Goal: Transaction & Acquisition: Download file/media

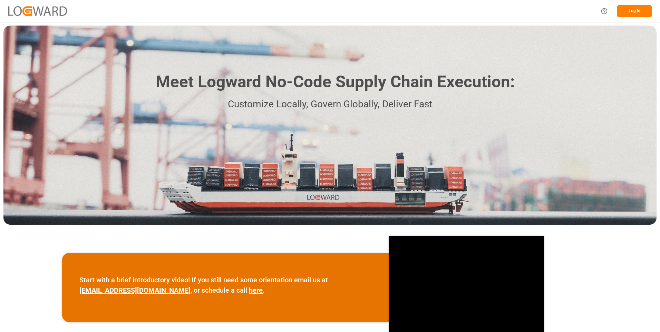
click at [633, 9] on button "Log In" at bounding box center [634, 11] width 35 height 12
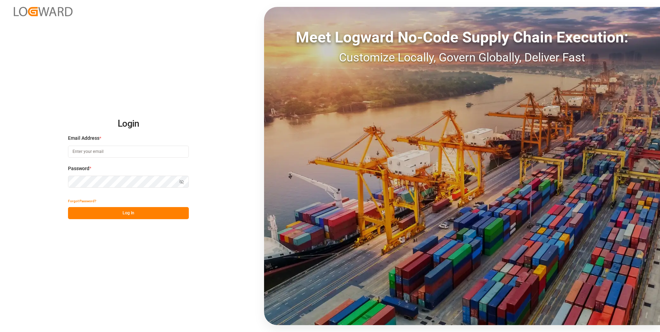
type input "julissa.then@leschaco.com"
click at [108, 212] on button "Log In" at bounding box center [128, 213] width 121 height 12
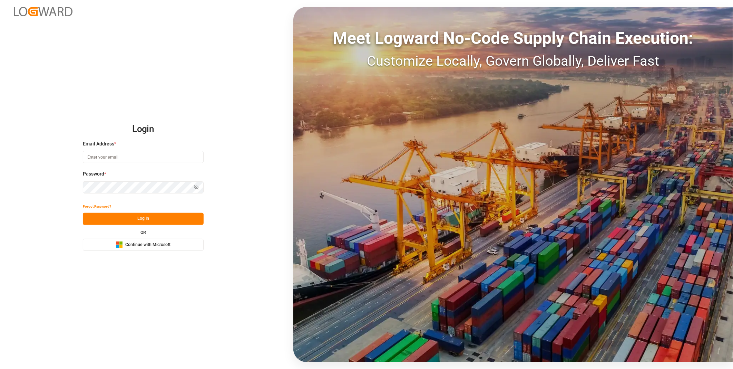
type input "julissa.then@leschaco.com"
click at [141, 215] on button "Log In" at bounding box center [143, 219] width 121 height 12
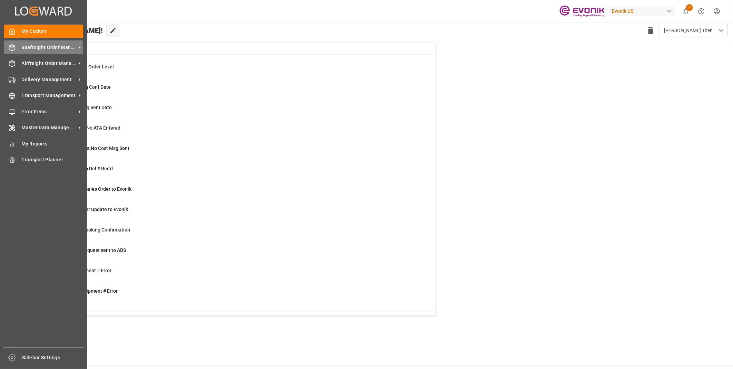
click at [11, 45] on icon at bounding box center [12, 47] width 7 height 7
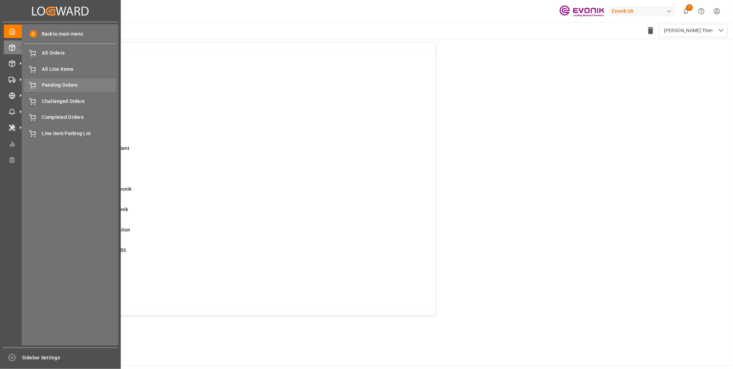
click at [55, 87] on span "Pending Orders" at bounding box center [79, 84] width 74 height 7
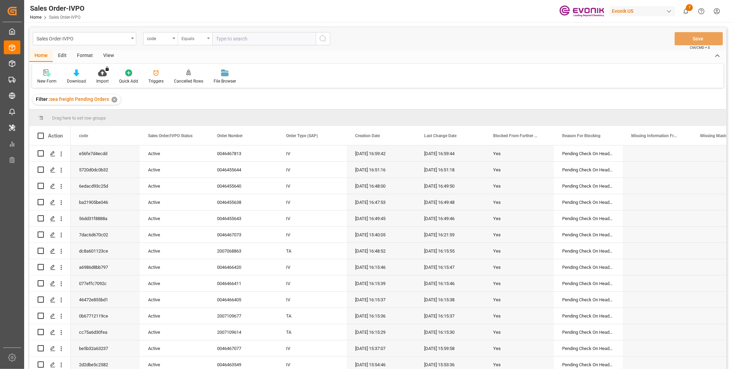
click at [180, 39] on div "Equals" at bounding box center [195, 38] width 35 height 13
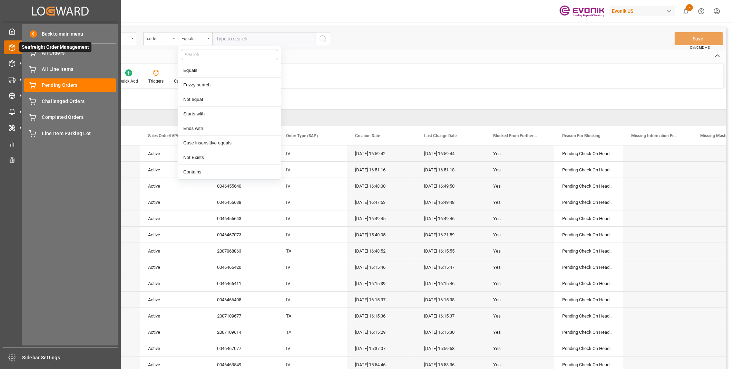
click at [16, 46] on icon at bounding box center [20, 47] width 15 height 15
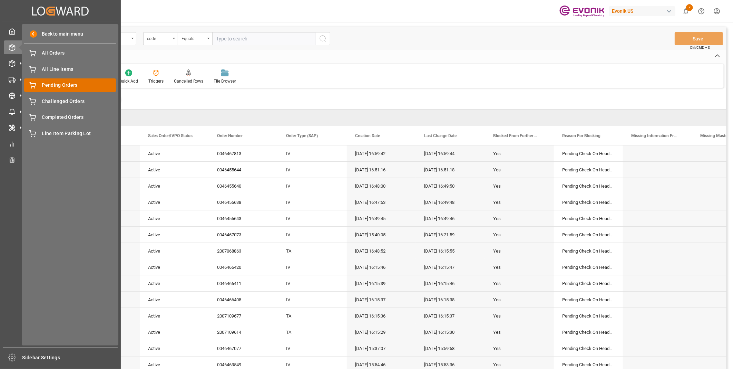
click at [67, 85] on span "Pending Orders" at bounding box center [79, 84] width 74 height 7
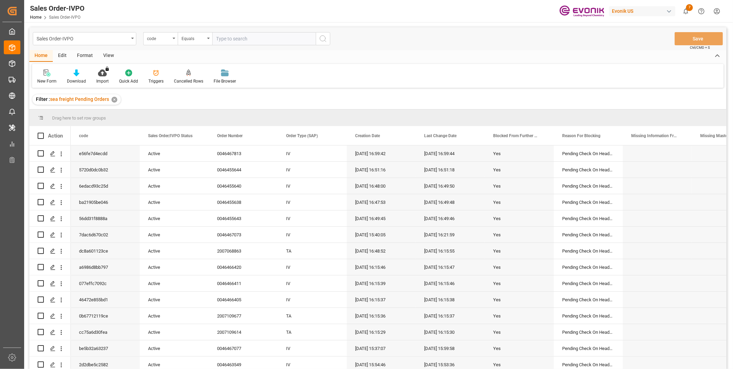
click at [107, 52] on div "View" at bounding box center [108, 56] width 21 height 12
click at [84, 80] on div "Standard Templates" at bounding box center [78, 81] width 35 height 6
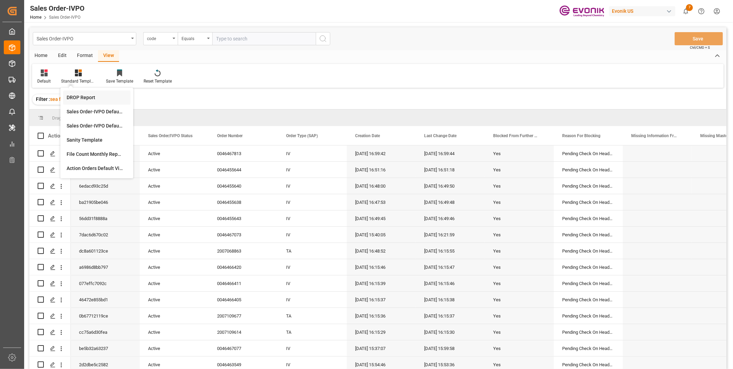
click at [83, 98] on div "DROP Report" at bounding box center [97, 97] width 60 height 7
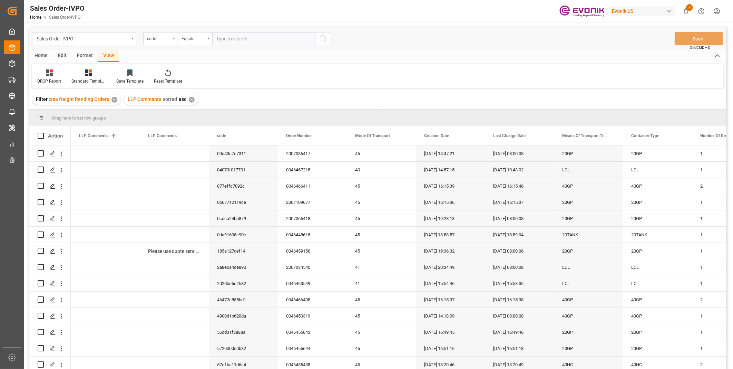
click at [41, 56] on div "Home" at bounding box center [40, 56] width 23 height 12
click at [76, 75] on icon at bounding box center [77, 72] width 6 height 7
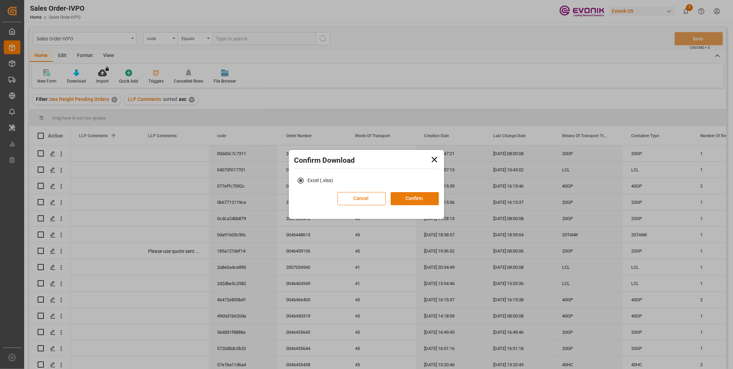
click at [415, 194] on button "Confirm" at bounding box center [415, 198] width 48 height 13
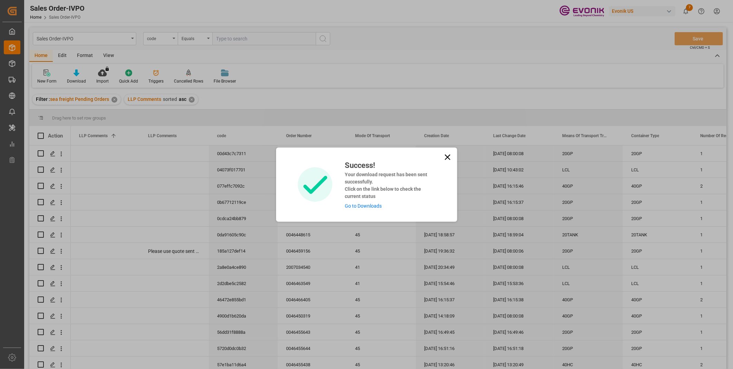
click at [362, 205] on link "Go to Downloads" at bounding box center [363, 206] width 37 height 6
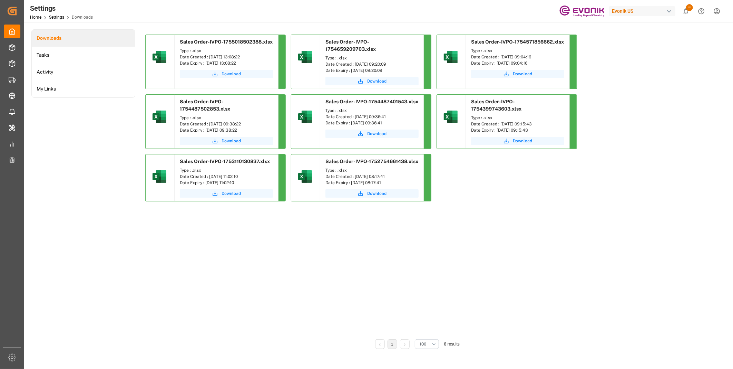
click at [232, 74] on span "Download" at bounding box center [231, 74] width 19 height 6
click at [230, 73] on span "Download" at bounding box center [231, 74] width 19 height 6
